Goal: Task Accomplishment & Management: Manage account settings

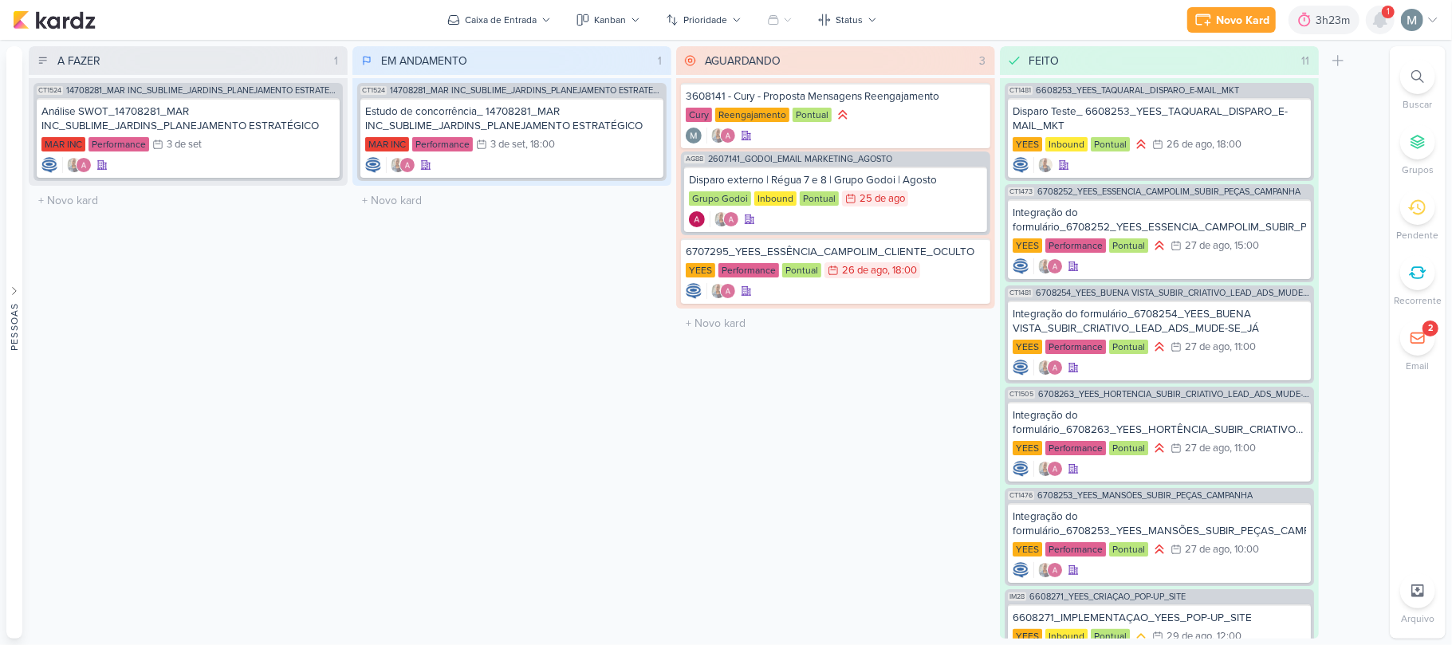
click at [1387, 24] on icon at bounding box center [1380, 20] width 13 height 14
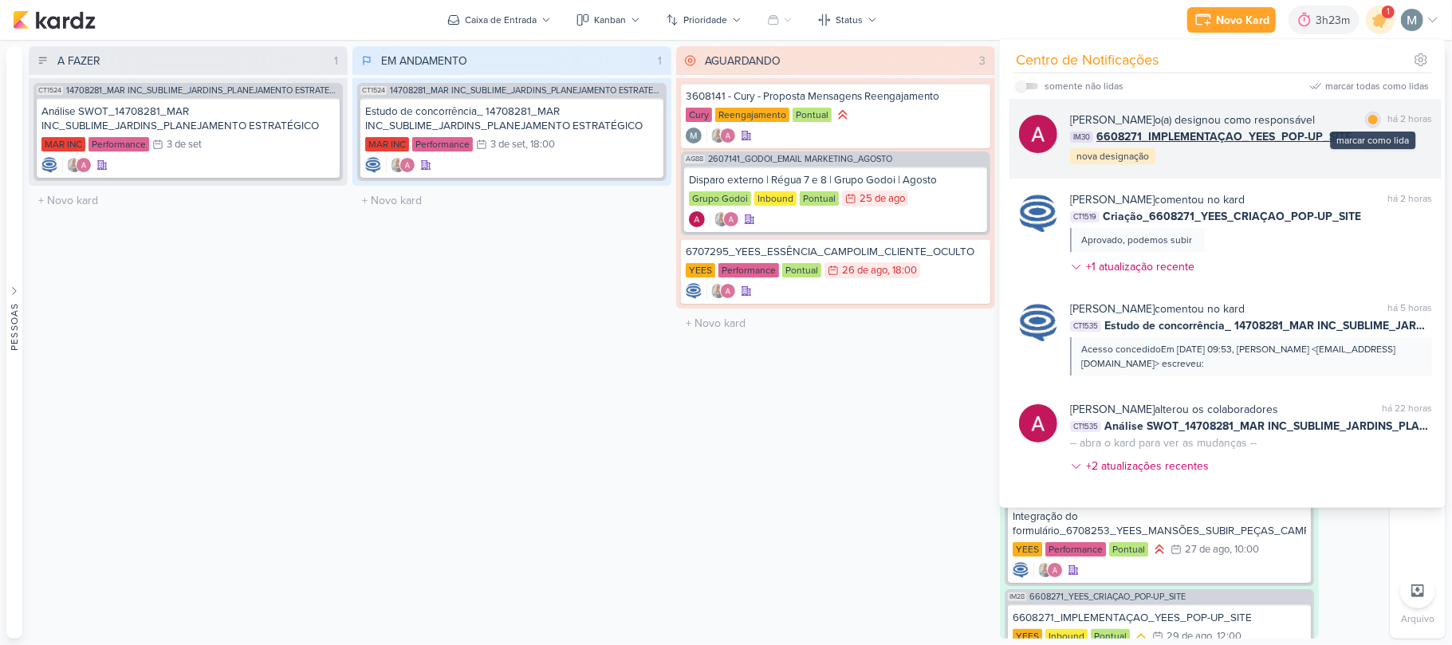
click at [1370, 116] on div at bounding box center [1373, 120] width 10 height 10
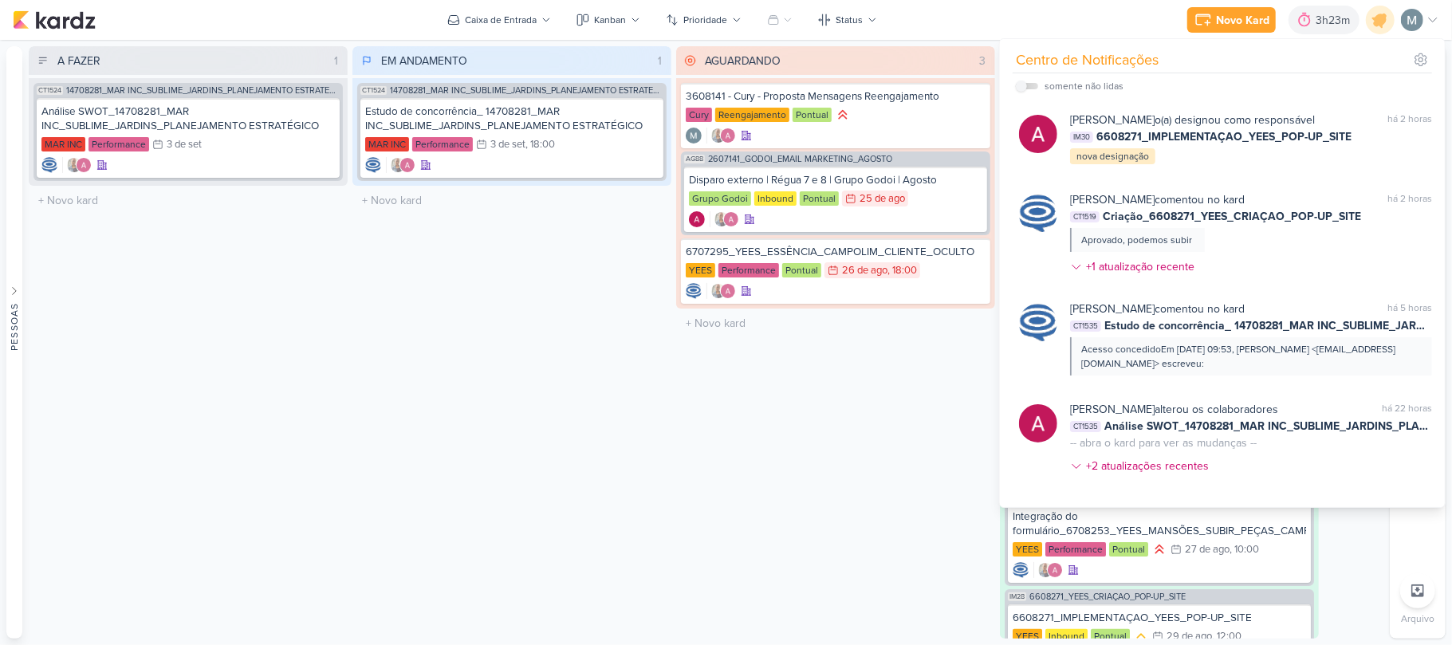
click at [520, 246] on div "EM ANDAMENTO 1 Mover Para Esquerda Mover Para Direita [GEOGRAPHIC_DATA] CT1524 …" at bounding box center [511, 342] width 319 height 592
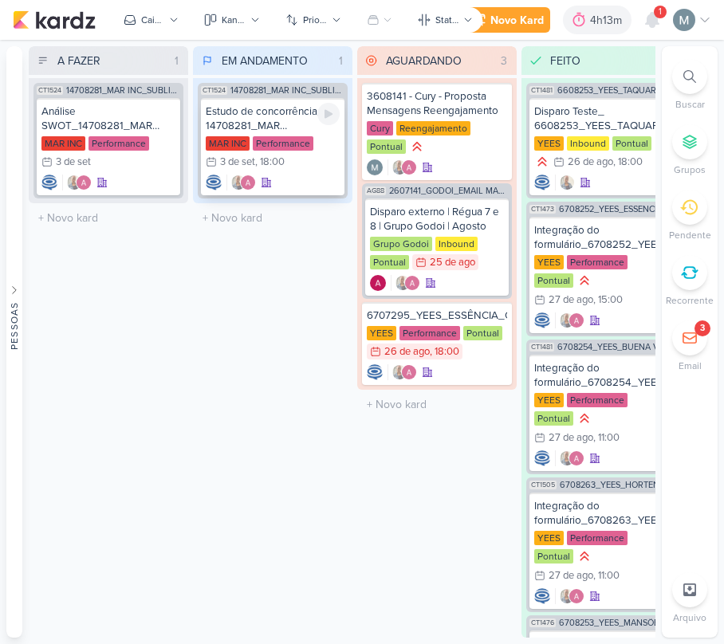
click at [281, 159] on div ", 18:00" at bounding box center [270, 162] width 30 height 10
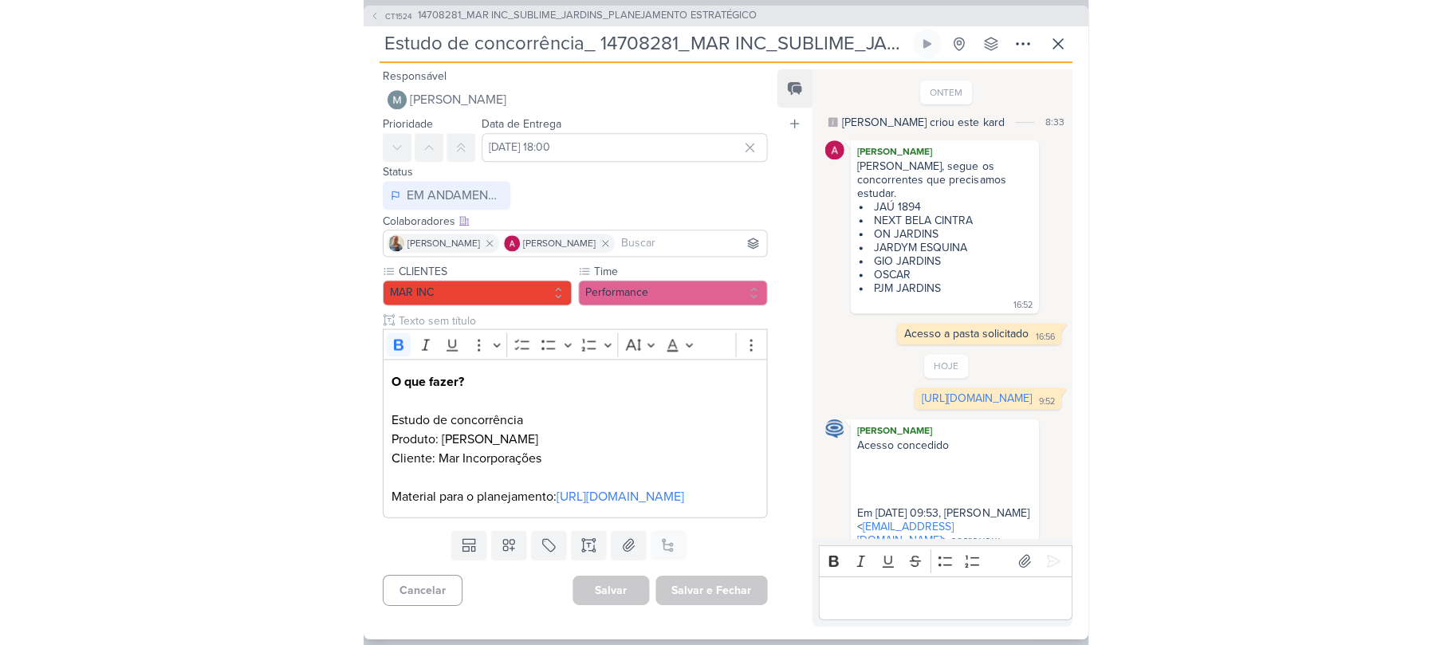
scroll to position [238, 0]
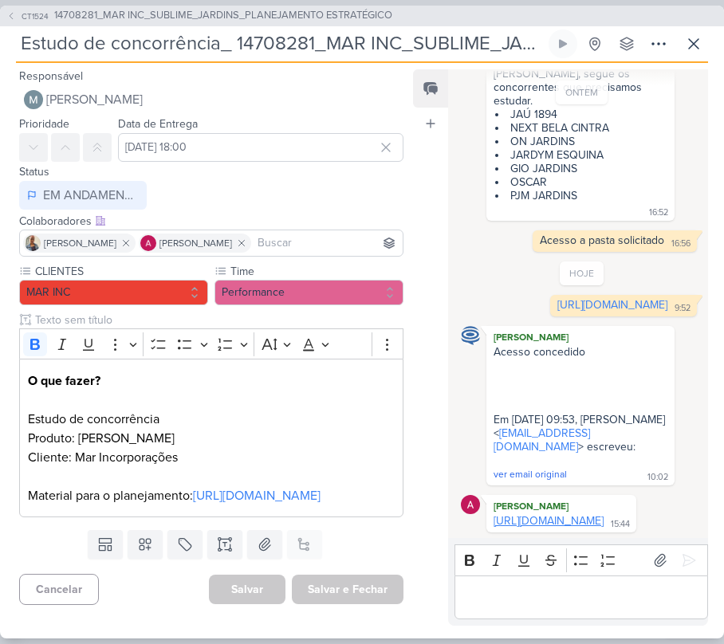
click at [525, 514] on link "[URL][DOMAIN_NAME]" at bounding box center [549, 521] width 110 height 14
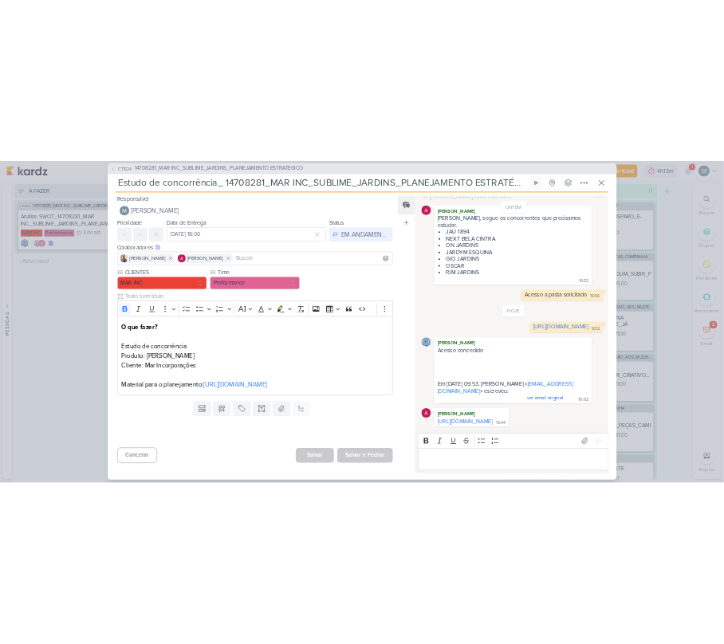
scroll to position [126, 0]
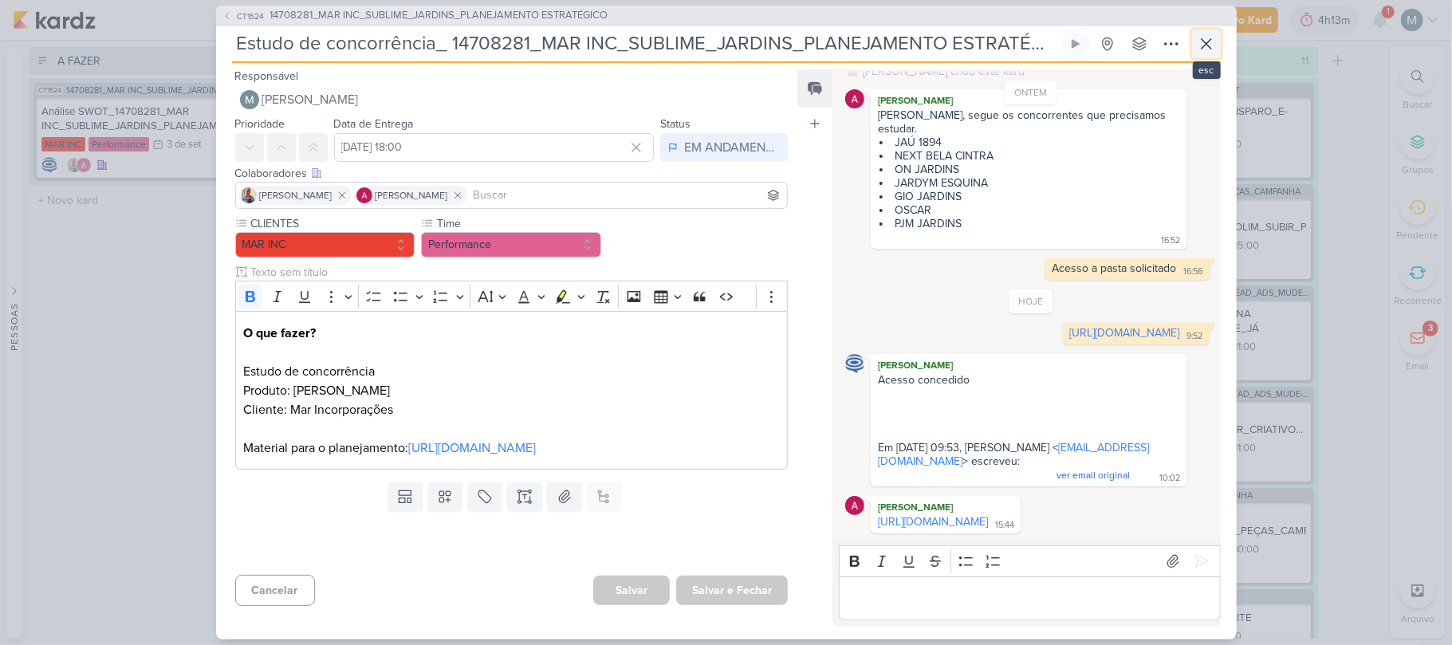
click at [723, 52] on icon at bounding box center [1206, 43] width 19 height 19
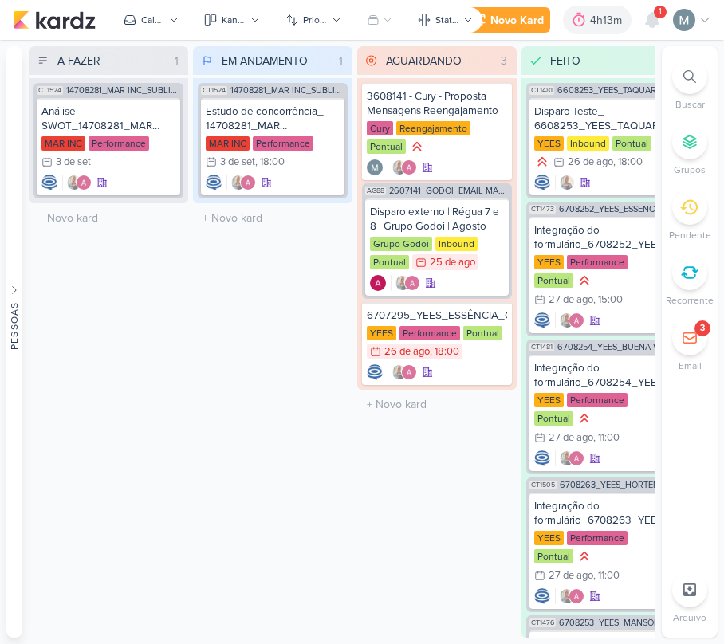
click at [693, 339] on icon at bounding box center [690, 338] width 16 height 16
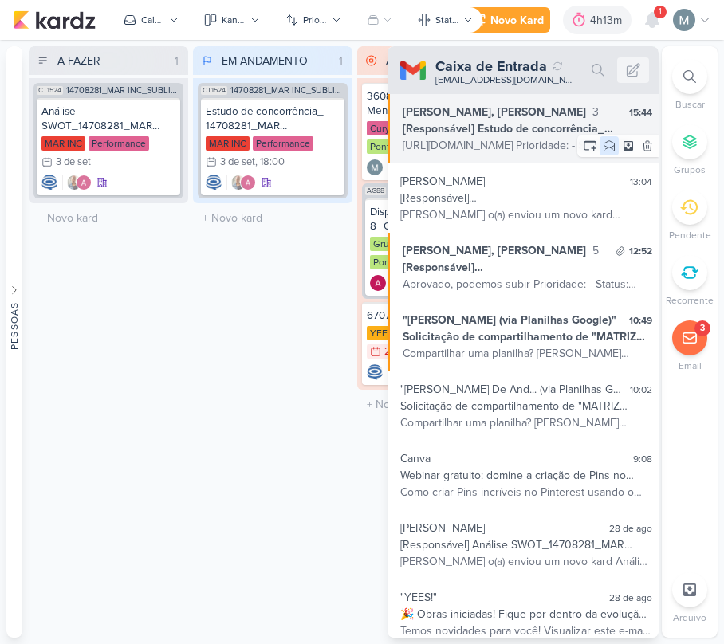
click at [609, 148] on button at bounding box center [609, 145] width 19 height 19
click at [517, 136] on div "[Responsável] Estudo de concorrência_ 14708281_MAR INC_SUBLIME_JARDINS_PLANEJAM…" at bounding box center [528, 128] width 250 height 17
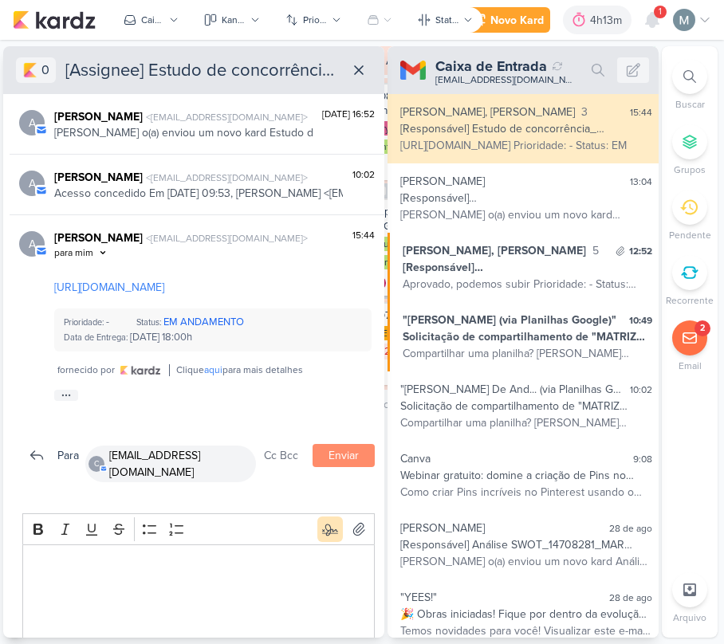
click at [173, 302] on td at bounding box center [212, 299] width 317 height 6
click at [164, 294] on link "[URL][DOMAIN_NAME]" at bounding box center [109, 288] width 110 height 14
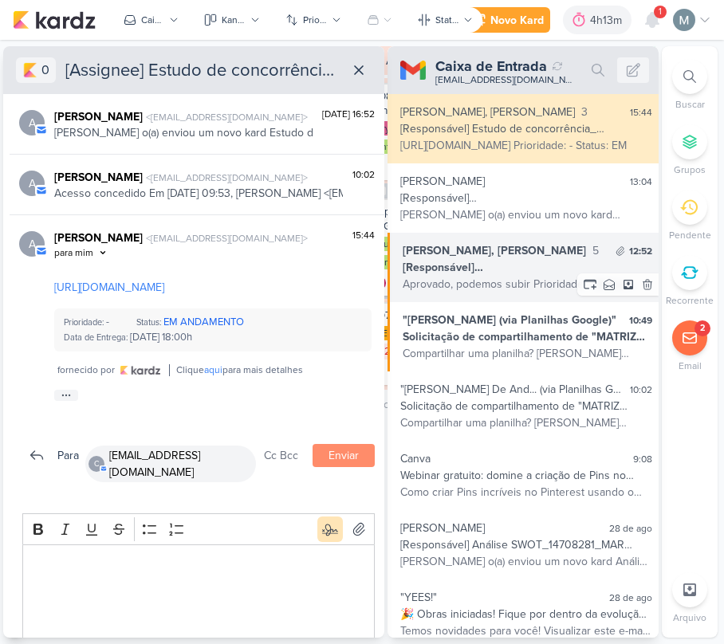
click at [459, 287] on div "Aprovado, podemos subir Prioridade: - Status: AGUARDANDO Data de Entrega: [DATE…" at bounding box center [528, 284] width 250 height 17
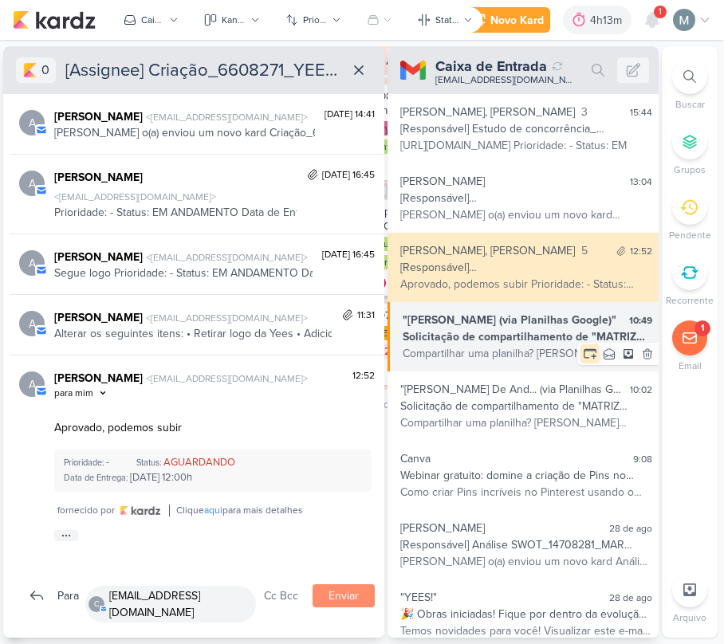
click at [585, 349] on icon at bounding box center [589, 353] width 11 height 8
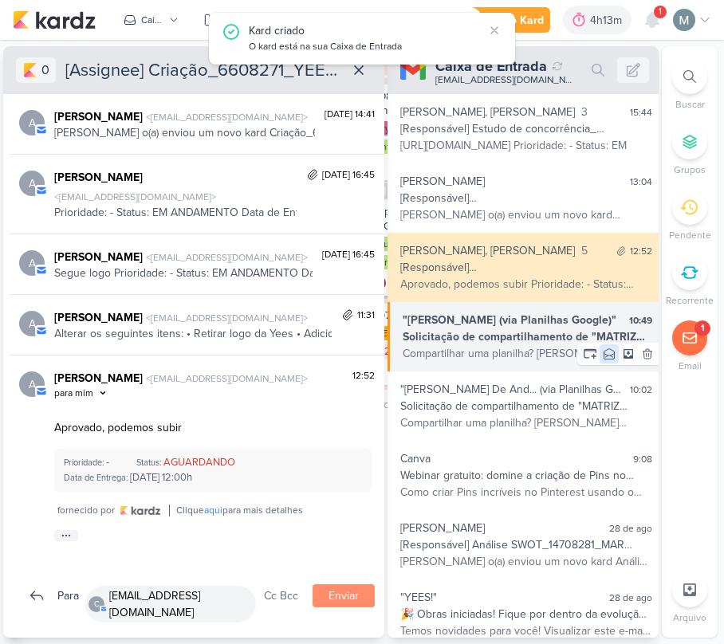
click at [600, 357] on button at bounding box center [609, 353] width 19 height 19
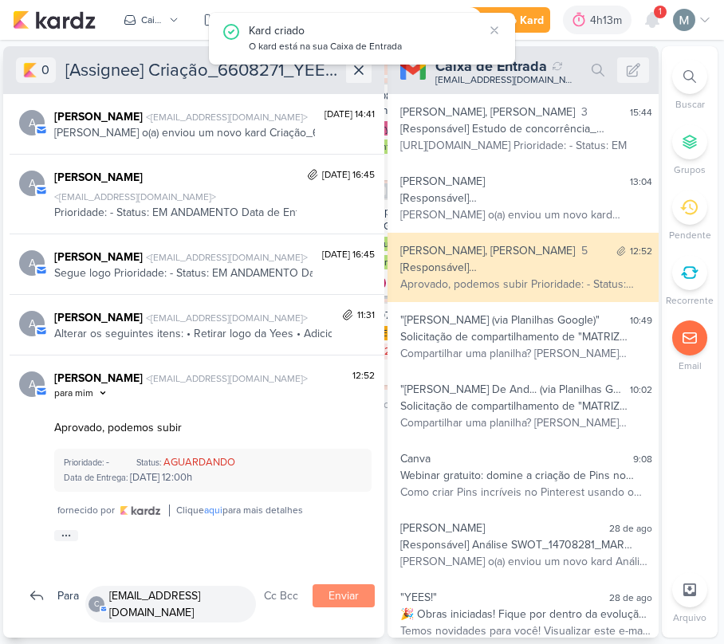
click at [364, 77] on icon at bounding box center [359, 70] width 16 height 16
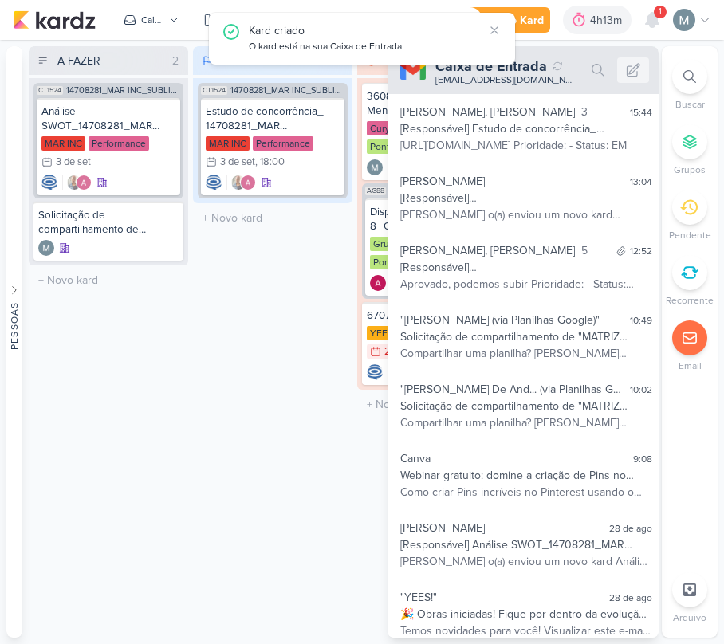
click at [228, 247] on div "EM ANDAMENTO 1 Mover Para Esquerda Mover Para Direita [GEOGRAPHIC_DATA] CT1524 …" at bounding box center [272, 342] width 159 height 592
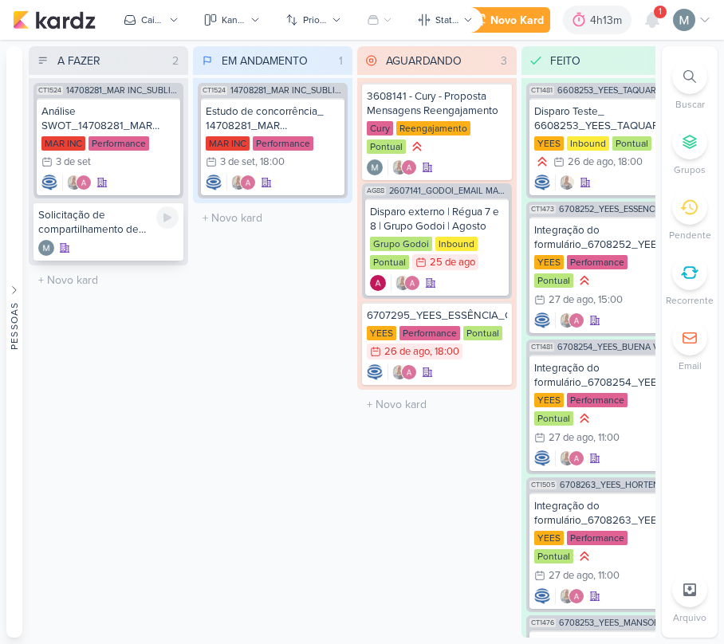
click at [96, 237] on div "Solicitação de compartilhamento de "MATRIZ CONCORRENTES_Mar Incorporações.xlsx"" at bounding box center [108, 231] width 150 height 59
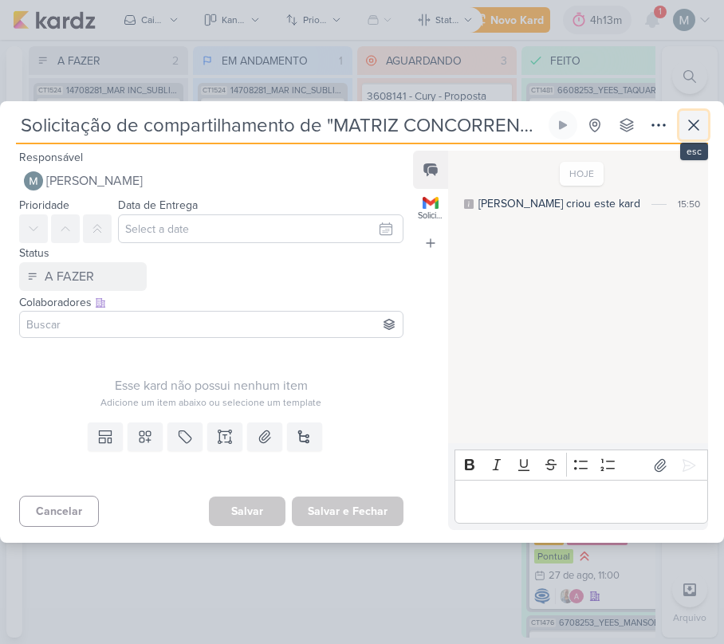
click at [692, 128] on icon at bounding box center [693, 125] width 19 height 19
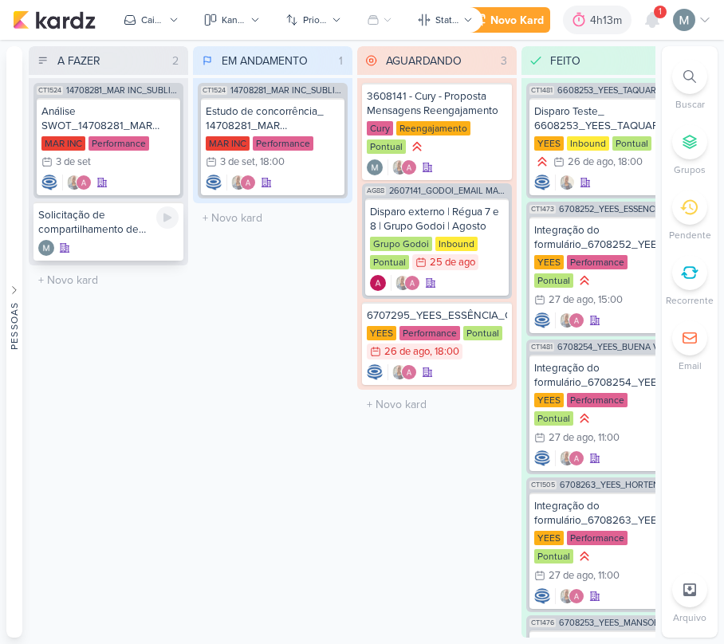
click at [155, 243] on div at bounding box center [108, 248] width 140 height 16
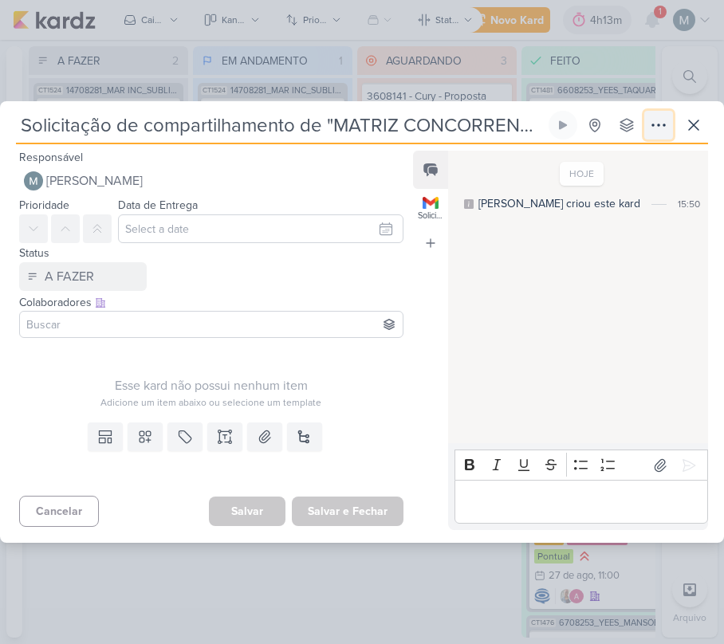
click at [657, 119] on icon at bounding box center [658, 125] width 19 height 19
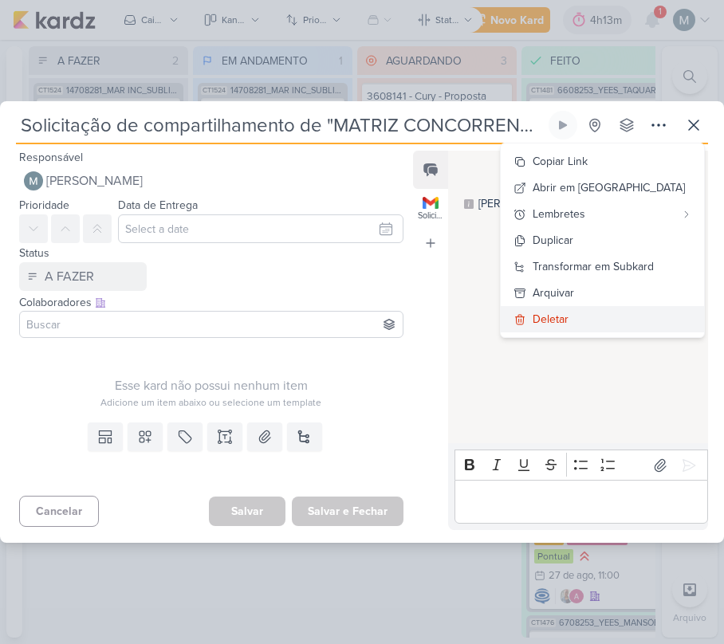
click at [568, 321] on div "Deletar" at bounding box center [551, 319] width 36 height 17
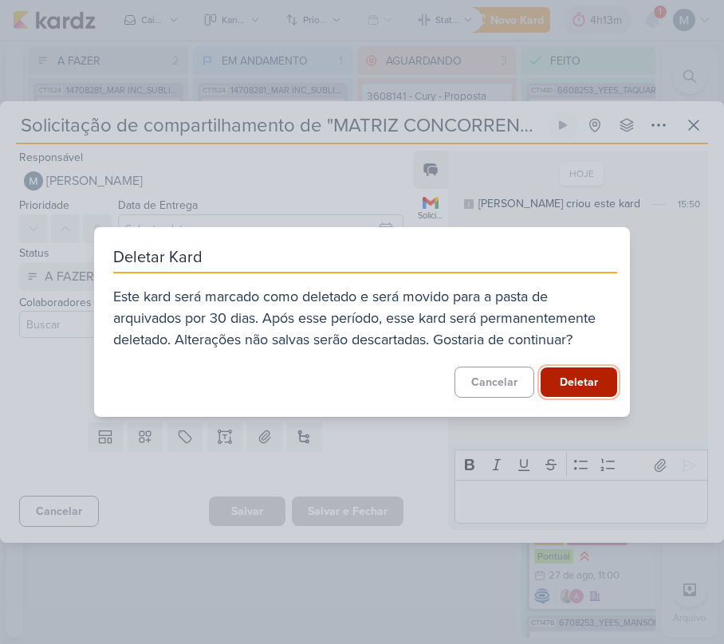
click at [578, 378] on button "Deletar" at bounding box center [579, 383] width 77 height 30
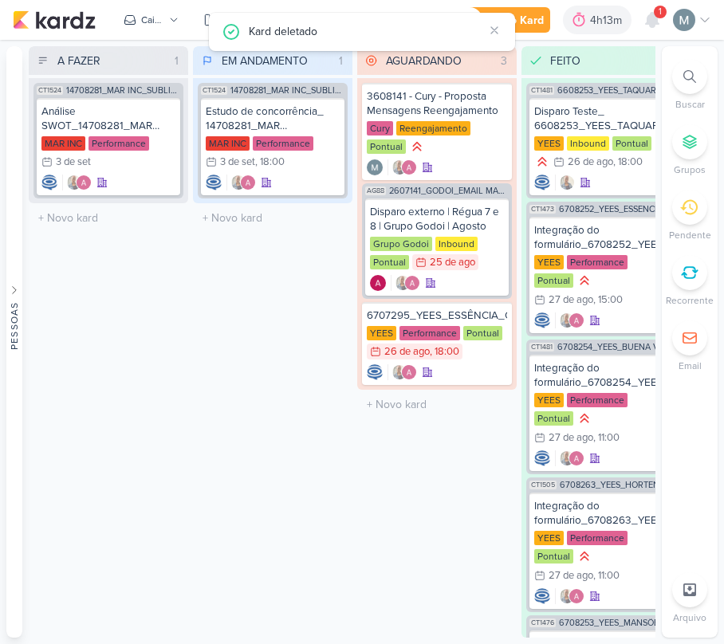
click at [179, 327] on div "A FAZER 1 Mover Para Esquerda Mover Para Direita [GEOGRAPHIC_DATA] CT1524 14708…" at bounding box center [108, 342] width 159 height 592
click at [65, 144] on div "MAR INC" at bounding box center [63, 143] width 44 height 14
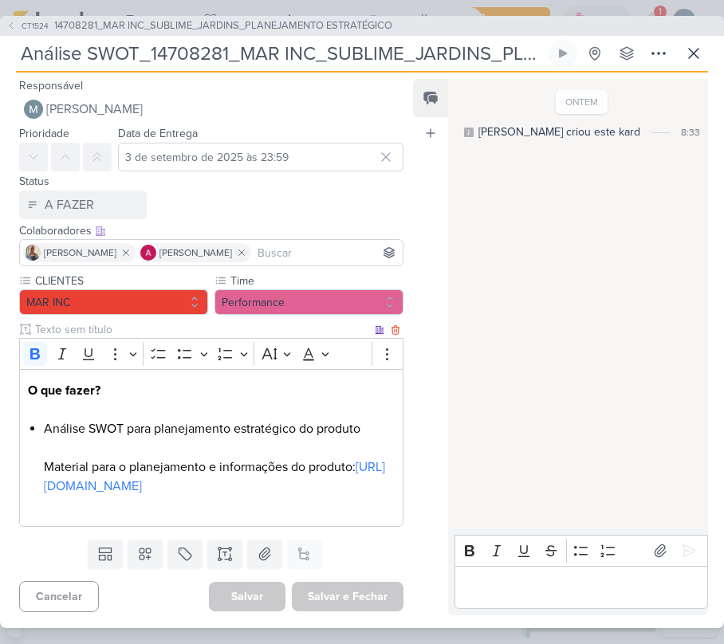
scroll to position [19, 0]
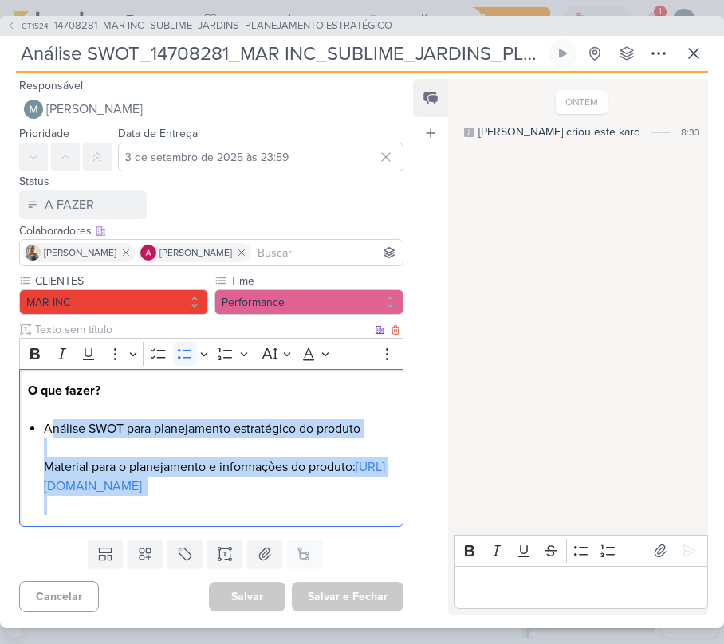
drag, startPoint x: 332, startPoint y: 498, endPoint x: 53, endPoint y: 403, distance: 294.5
click at [53, 419] on li "Análise SWOT para planejamento estratégico do produto Material para o planejame…" at bounding box center [219, 467] width 351 height 96
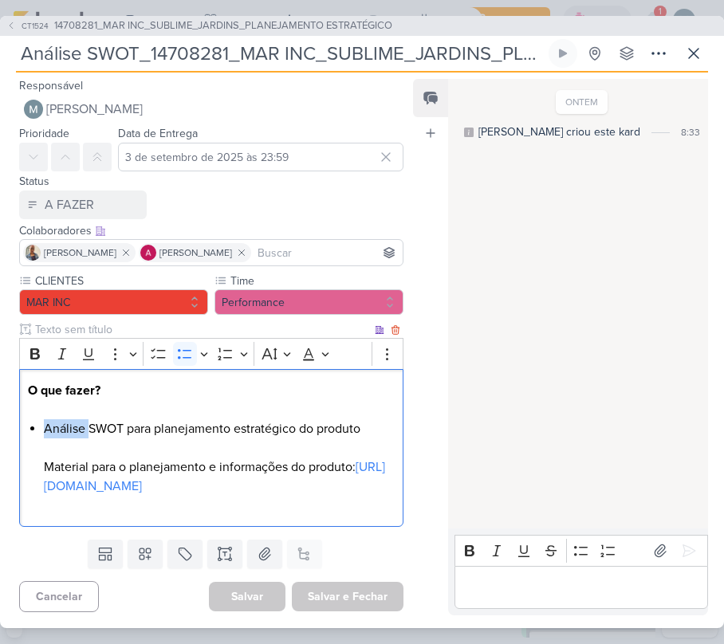
click at [53, 419] on li "Análise SWOT para planejamento estratégico do produto Material para o planejame…" at bounding box center [219, 467] width 351 height 96
click at [45, 400] on p "Editor editing area: main" at bounding box center [211, 409] width 367 height 19
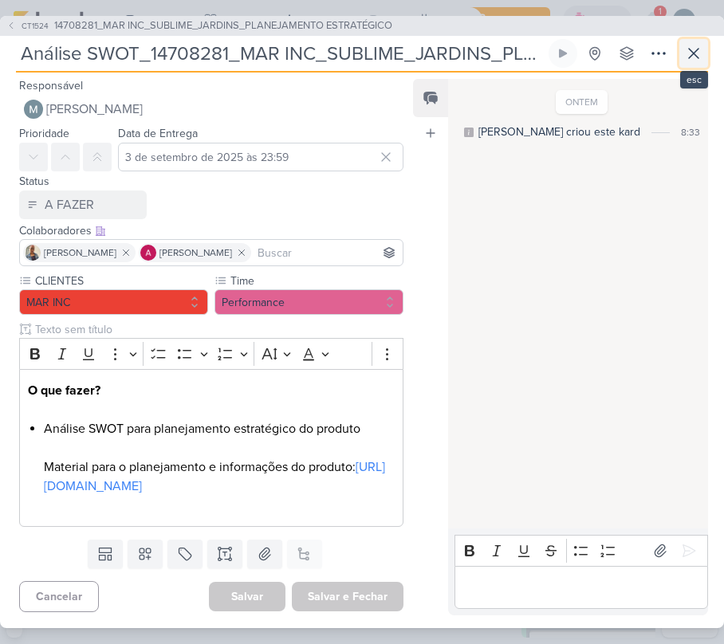
click at [689, 45] on icon at bounding box center [693, 53] width 19 height 19
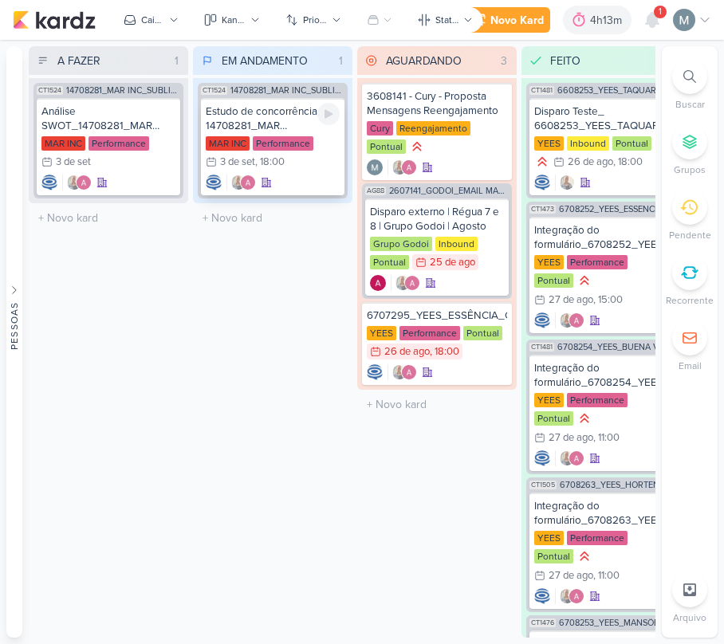
click at [301, 154] on div "MAR INC Performance 3/9 [DATE] 18:00" at bounding box center [273, 153] width 134 height 35
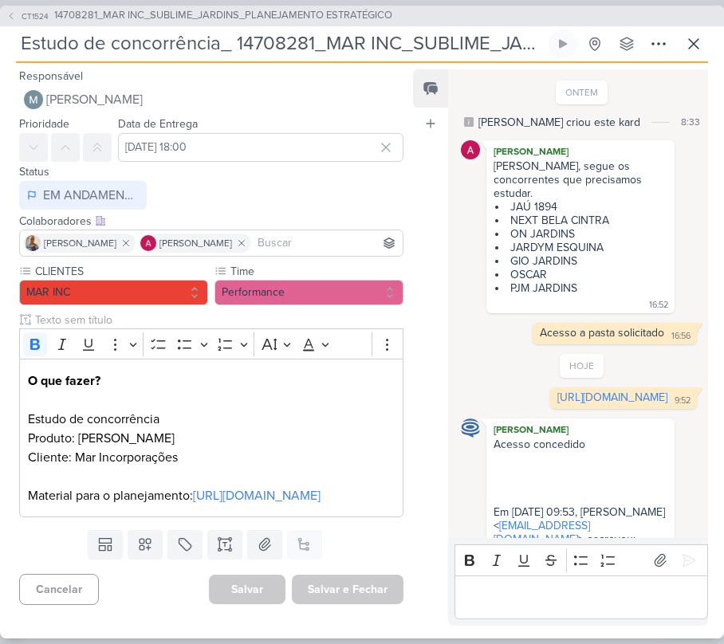
scroll to position [156, 0]
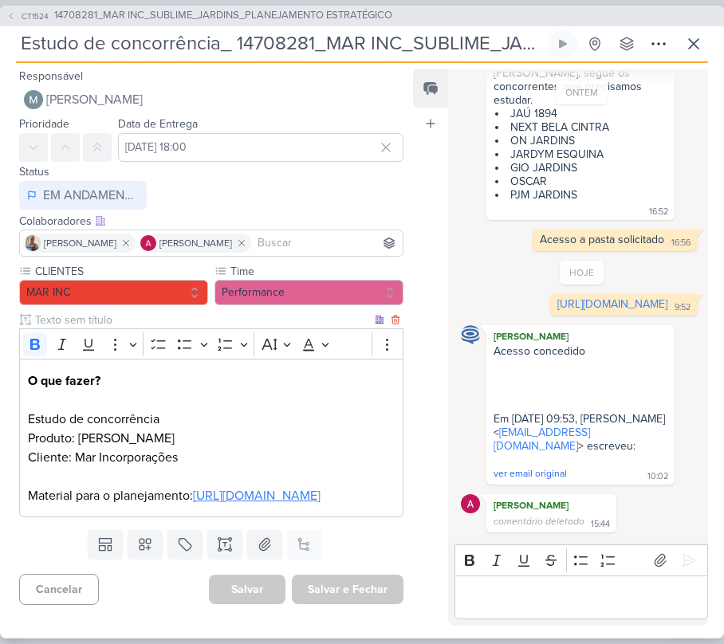
click at [193, 504] on link "[URL][DOMAIN_NAME]" at bounding box center [257, 496] width 128 height 16
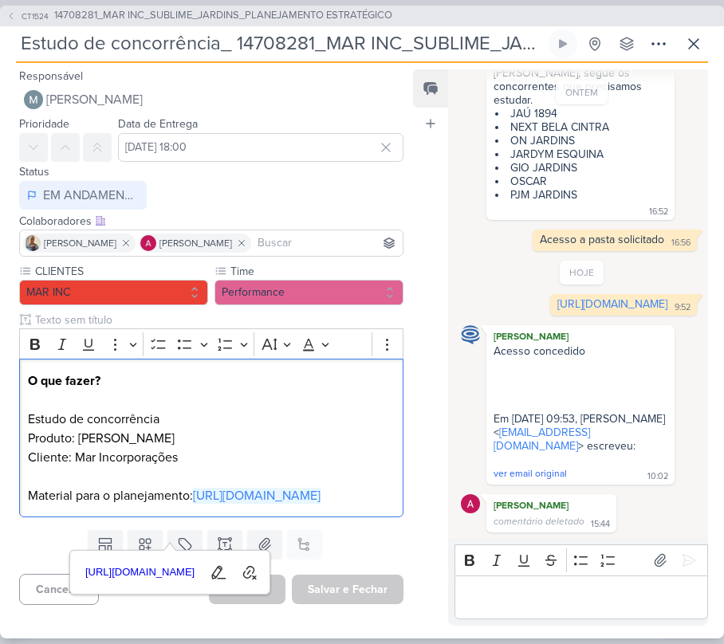
click at [673, 55] on div "Estudo de concorrência_ 14708281_MAR INC_SUBLIME_JARDINS_PLANEJAMENTO ESTRATÉGI…" at bounding box center [362, 46] width 692 height 33
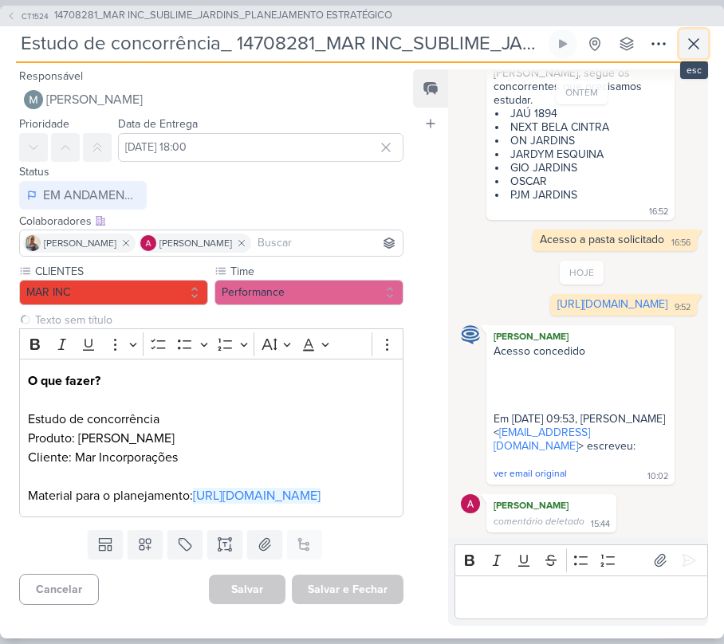
click at [684, 49] on icon at bounding box center [693, 43] width 19 height 19
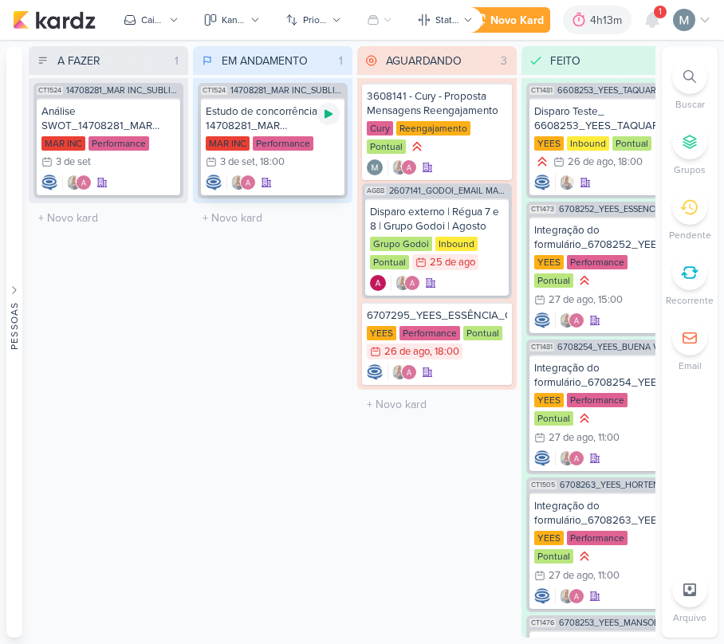
click at [324, 108] on icon at bounding box center [328, 114] width 13 height 13
click at [575, 29] on div "4h13m" at bounding box center [586, 20] width 91 height 29
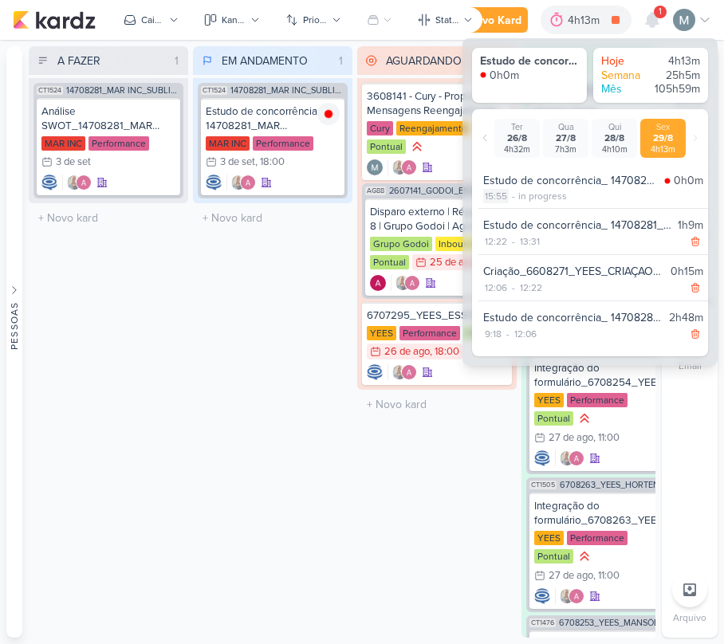
click at [496, 199] on div "15:55" at bounding box center [496, 196] width 26 height 14
select select "15"
select select "55"
click at [492, 230] on div "Estudo de concorrência_ 14708281_MAR INC_SUBLIME_JARDINS_PLANEJAMENTO ESTRATÉGI…" at bounding box center [577, 225] width 188 height 17
click at [493, 218] on div "Estudo de concorrência_ 14708281_MAR INC_SUBLIME_JARDINS_PLANEJAMENTO ESTRATÉGI…" at bounding box center [577, 225] width 188 height 17
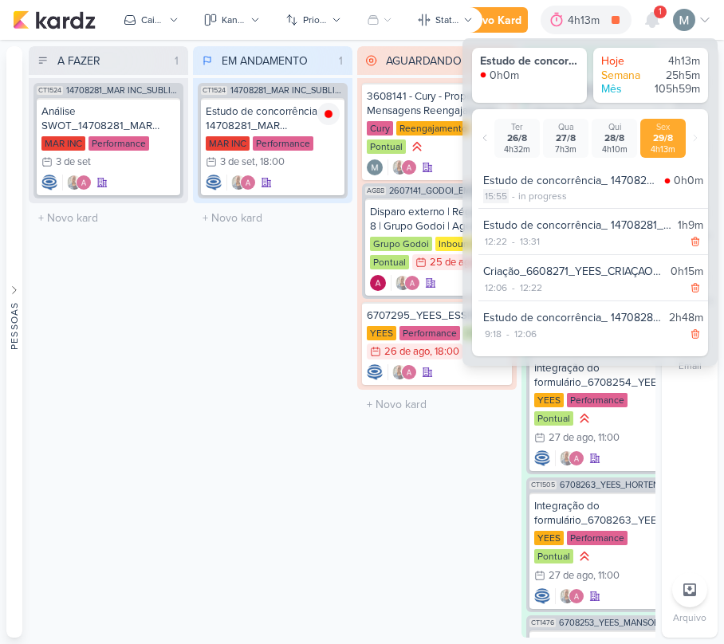
click at [491, 199] on div "15:55" at bounding box center [496, 196] width 26 height 14
click at [493, 215] on select "00 01 02 03 04 05 06 07 08 09 10 11 12 13 14 15 16 17 18 19 20 21 22 23" at bounding box center [494, 216] width 22 height 19
select select "14"
click at [483, 207] on select "00 01 02 03 04 05 06 07 08 09 10 11 12 13 14 15 16 17 18 19 20 21 22 23" at bounding box center [494, 216] width 22 height 19
click at [550, 217] on icon at bounding box center [546, 216] width 19 height 19
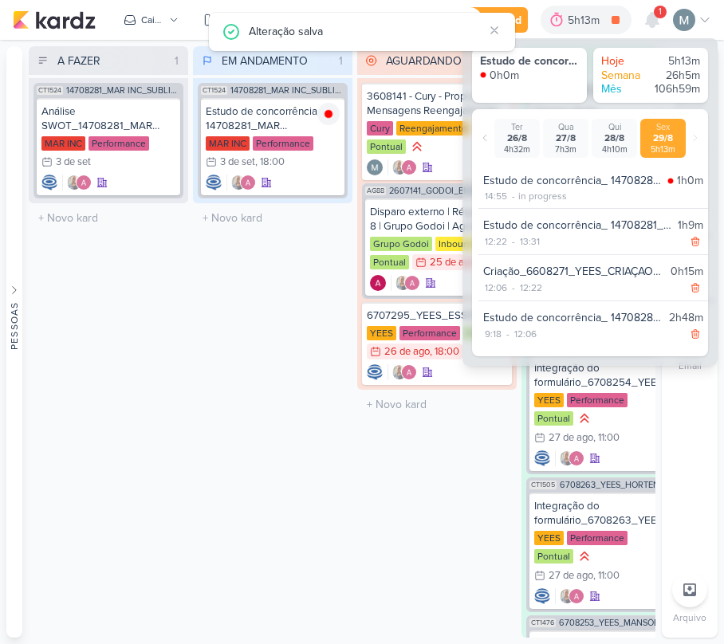
click at [151, 327] on div "A FAZER 1 Mover Para Esquerda Mover Para Direita [GEOGRAPHIC_DATA] CT1524 14708…" at bounding box center [108, 342] width 159 height 592
